Goal: Feedback & Contribution: Leave review/rating

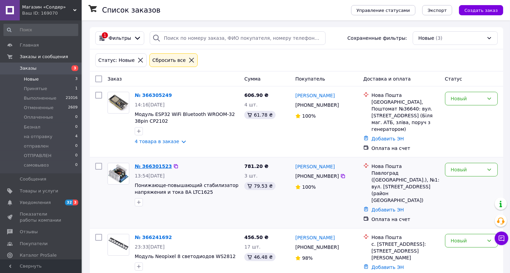
click at [155, 164] on link "№ 366301523" at bounding box center [153, 166] width 37 height 5
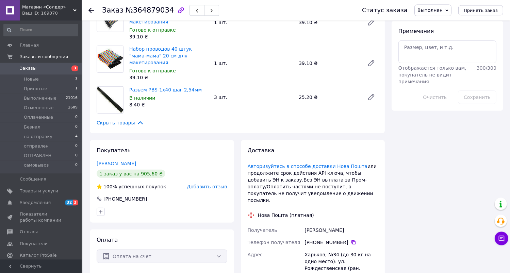
scroll to position [459, 0]
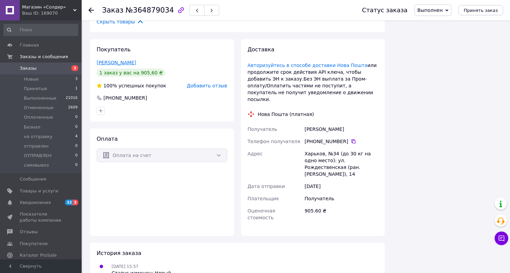
click at [127, 60] on link "[PERSON_NAME]" at bounding box center [116, 62] width 39 height 5
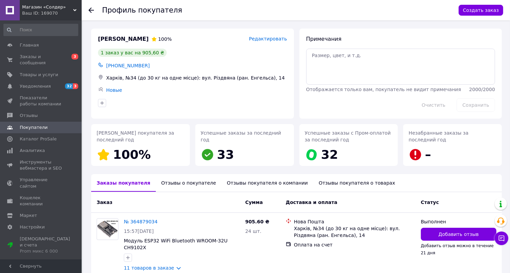
scroll to position [27, 0]
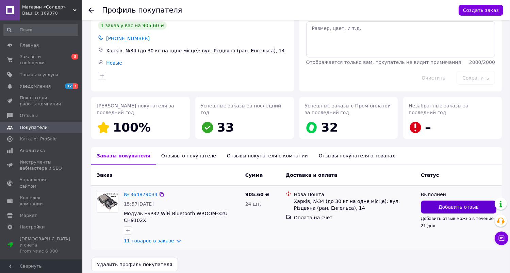
click at [444, 207] on span "Добавить отзыв" at bounding box center [459, 207] width 40 height 7
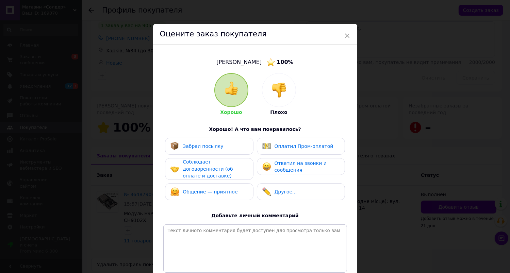
click at [216, 147] on span "Забрал посылку" at bounding box center [203, 146] width 40 height 5
click at [215, 165] on span "Соблюдает договоренности (об оплате и доставке)" at bounding box center [208, 168] width 50 height 19
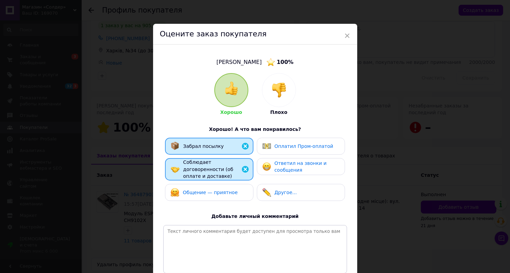
click at [213, 190] on span "Общение — приятное" at bounding box center [210, 192] width 55 height 5
click at [277, 166] on span "Ответил на звонки и сообщения" at bounding box center [301, 167] width 52 height 13
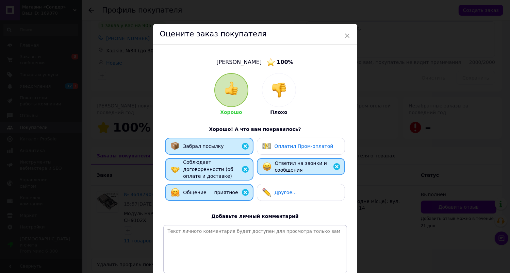
scroll to position [63, 0]
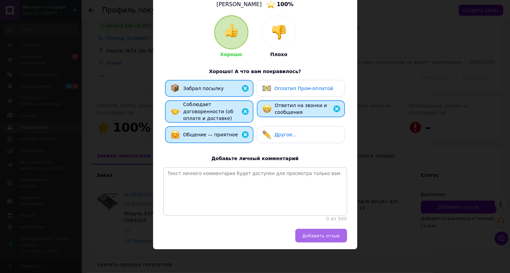
click at [332, 234] on span "Добавить отзыв" at bounding box center [321, 235] width 37 height 5
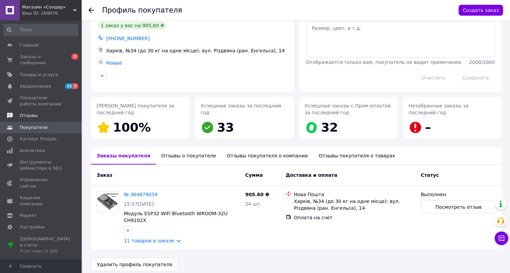
click at [33, 113] on span "Отзывы" at bounding box center [29, 116] width 18 height 6
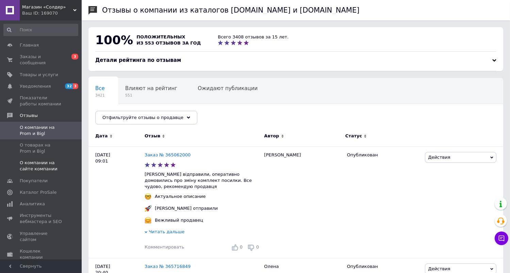
click at [40, 160] on span "О компании на сайте компании" at bounding box center [41, 166] width 43 height 12
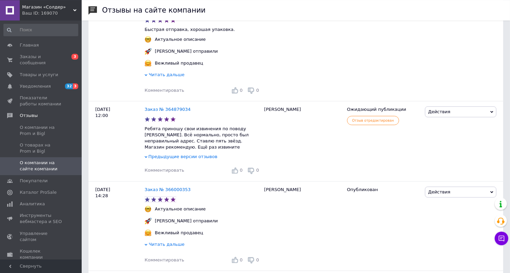
scroll to position [230, 0]
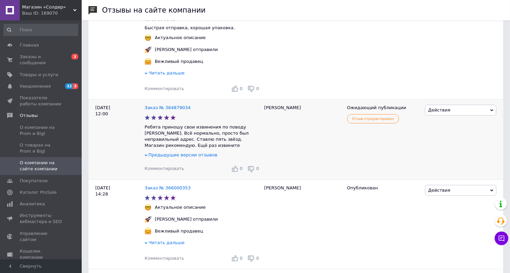
click at [493, 106] on span "Действия" at bounding box center [460, 110] width 71 height 11
click at [429, 59] on div "Действия Комментировать Посмотреть Скрыть на сайте Ссылка на редактирование" at bounding box center [463, 49] width 80 height 99
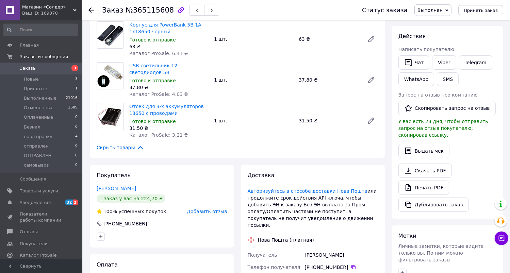
scroll to position [138, 0]
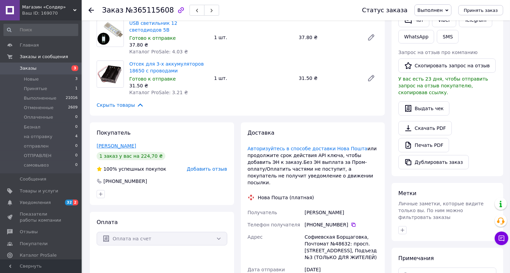
click at [123, 143] on link "[PERSON_NAME]" at bounding box center [116, 145] width 39 height 5
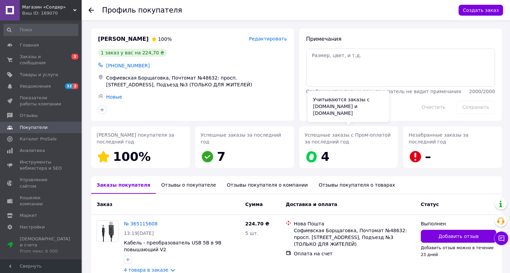
scroll to position [36, 0]
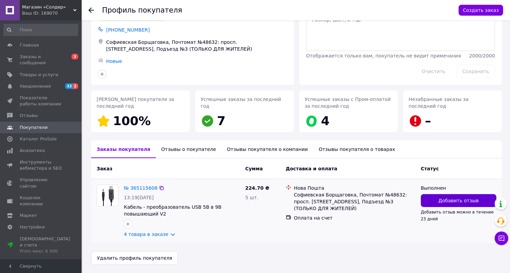
click at [442, 199] on span "Добавить отзыв" at bounding box center [459, 200] width 40 height 7
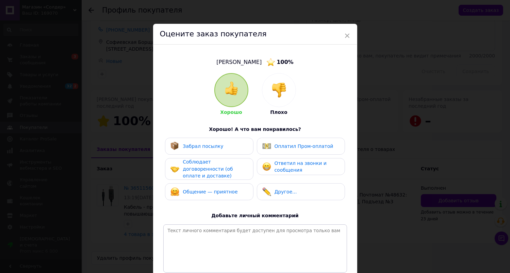
click at [217, 147] on span "Забрал посылку" at bounding box center [203, 146] width 40 height 5
click at [217, 168] on span "Соблюдает договоренности (об оплате и доставке)" at bounding box center [208, 168] width 50 height 19
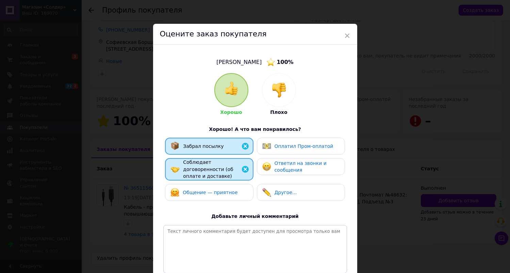
click at [215, 190] on span "Общение — приятное" at bounding box center [210, 192] width 55 height 5
click at [289, 165] on span "Ответил на звонки и сообщения" at bounding box center [301, 167] width 52 height 13
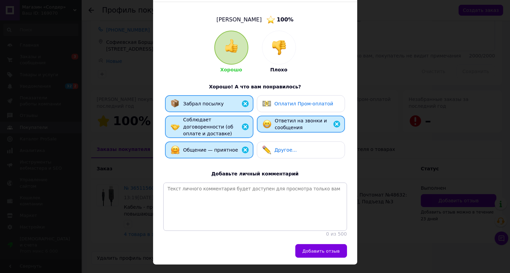
scroll to position [63, 0]
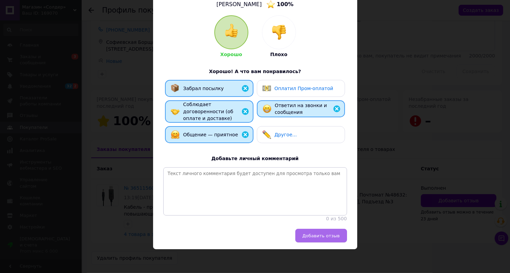
click at [336, 235] on span "Добавить отзыв" at bounding box center [321, 235] width 37 height 5
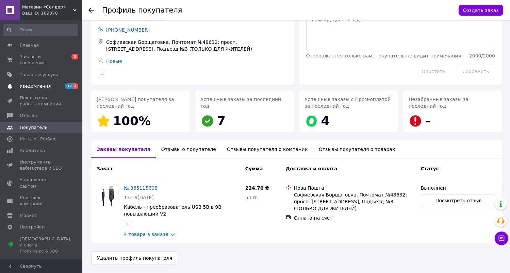
click at [36, 83] on span "Уведомления" at bounding box center [35, 86] width 31 height 6
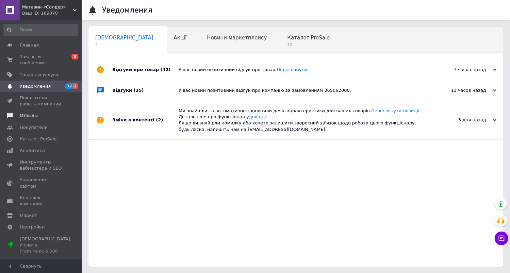
click at [33, 113] on span "Отзывы" at bounding box center [29, 116] width 18 height 6
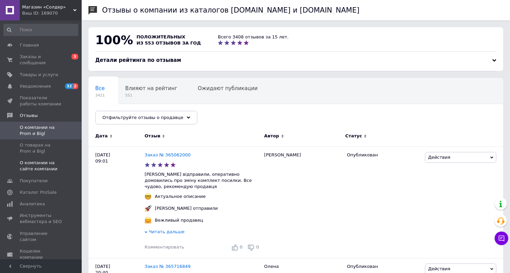
click at [45, 161] on span "О компании на сайте компании" at bounding box center [41, 166] width 43 height 12
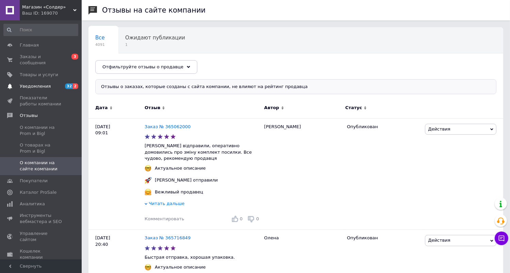
click at [42, 83] on span "Уведомления" at bounding box center [35, 86] width 31 height 6
